Goal: Task Accomplishment & Management: Manage account settings

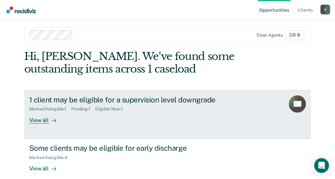
scroll to position [31, 0]
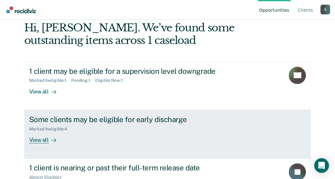
click at [34, 142] on div "View all" at bounding box center [46, 137] width 34 height 12
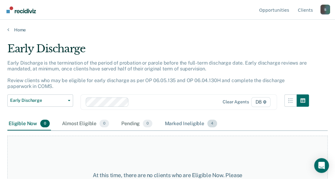
click at [178, 124] on div "Marked Ineligible 4" at bounding box center [191, 124] width 55 height 14
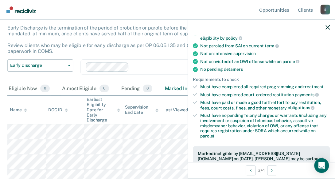
scroll to position [154, 0]
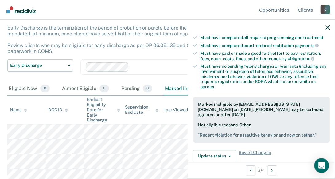
click at [157, 59] on div "Clear agents D8" at bounding box center [179, 66] width 197 height 15
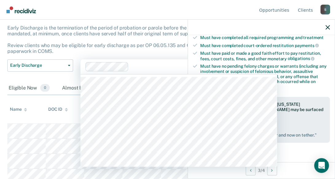
scroll to position [34, 0]
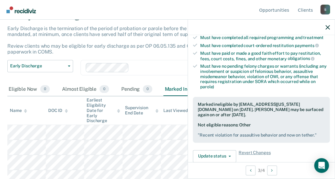
drag, startPoint x: 154, startPoint y: 11, endPoint x: 155, endPoint y: 8, distance: 3.1
click at [154, 11] on nav "Opportunities Client s [EMAIL_ADDRESS][US_STATE][DOMAIN_NAME] S Profile How it …" at bounding box center [168, 9] width 326 height 19
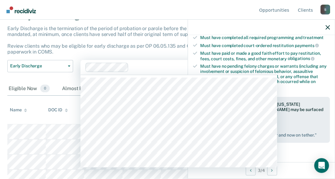
click at [160, 64] on div at bounding box center [173, 67] width 84 height 7
click at [156, 11] on nav "Opportunities Client s [EMAIL_ADDRESS][US_STATE][DOMAIN_NAME] S Profile How it …" at bounding box center [168, 9] width 326 height 19
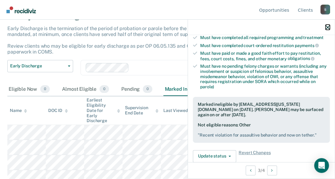
click at [329, 29] on icon "button" at bounding box center [328, 27] width 4 height 4
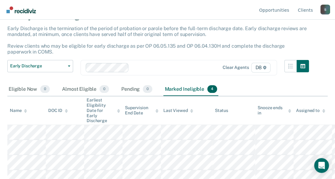
scroll to position [0, 0]
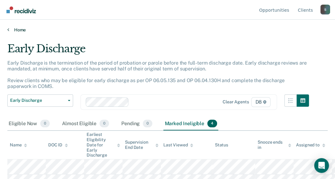
click at [19, 29] on link "Home" at bounding box center [167, 30] width 321 height 6
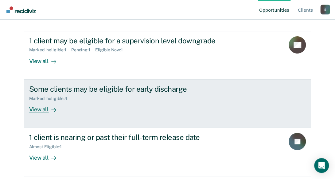
scroll to position [61, 0]
click at [36, 111] on div "View all" at bounding box center [46, 107] width 34 height 12
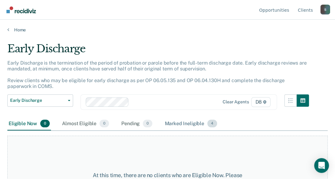
click at [193, 126] on div "Marked Ineligible 4" at bounding box center [191, 124] width 55 height 14
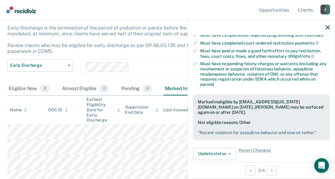
scroll to position [154, 0]
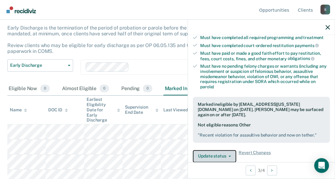
click at [230, 155] on button "Update status" at bounding box center [214, 156] width 43 height 12
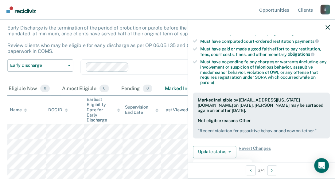
click at [290, 148] on div "Update status [PERSON_NAME] Update Ineligibility Revert Changes" at bounding box center [261, 152] width 137 height 12
click at [230, 146] on button "Update status" at bounding box center [214, 152] width 43 height 12
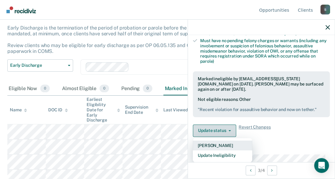
scroll to position [189, 0]
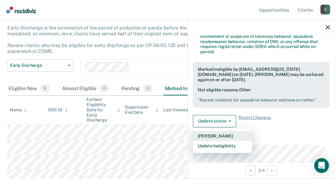
click at [226, 133] on button "[PERSON_NAME]" at bounding box center [222, 136] width 59 height 10
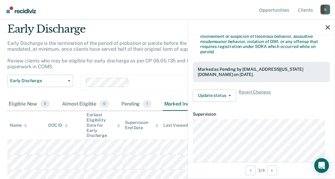
click at [118, 55] on div "Early Discharge is the termination of the period of probation or parole before …" at bounding box center [158, 57] width 302 height 34
click at [328, 26] on icon "button" at bounding box center [328, 27] width 4 height 4
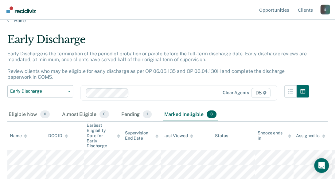
scroll to position [0, 0]
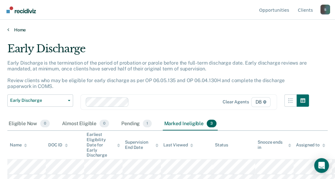
click at [15, 29] on link "Home" at bounding box center [167, 30] width 321 height 6
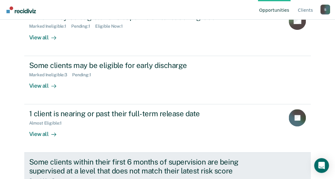
scroll to position [115, 0]
